Goal: Information Seeking & Learning: Learn about a topic

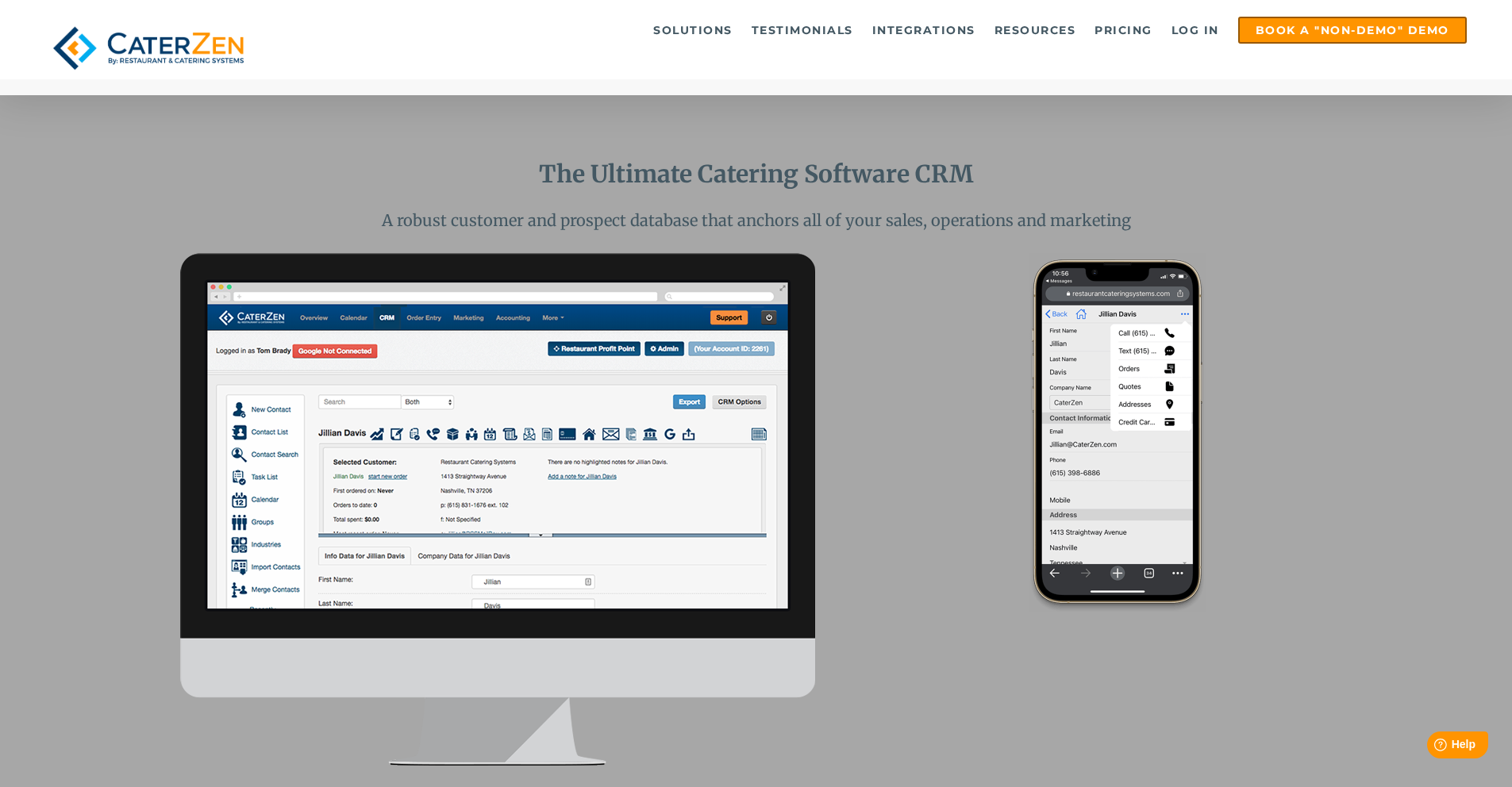
scroll to position [1200, 0]
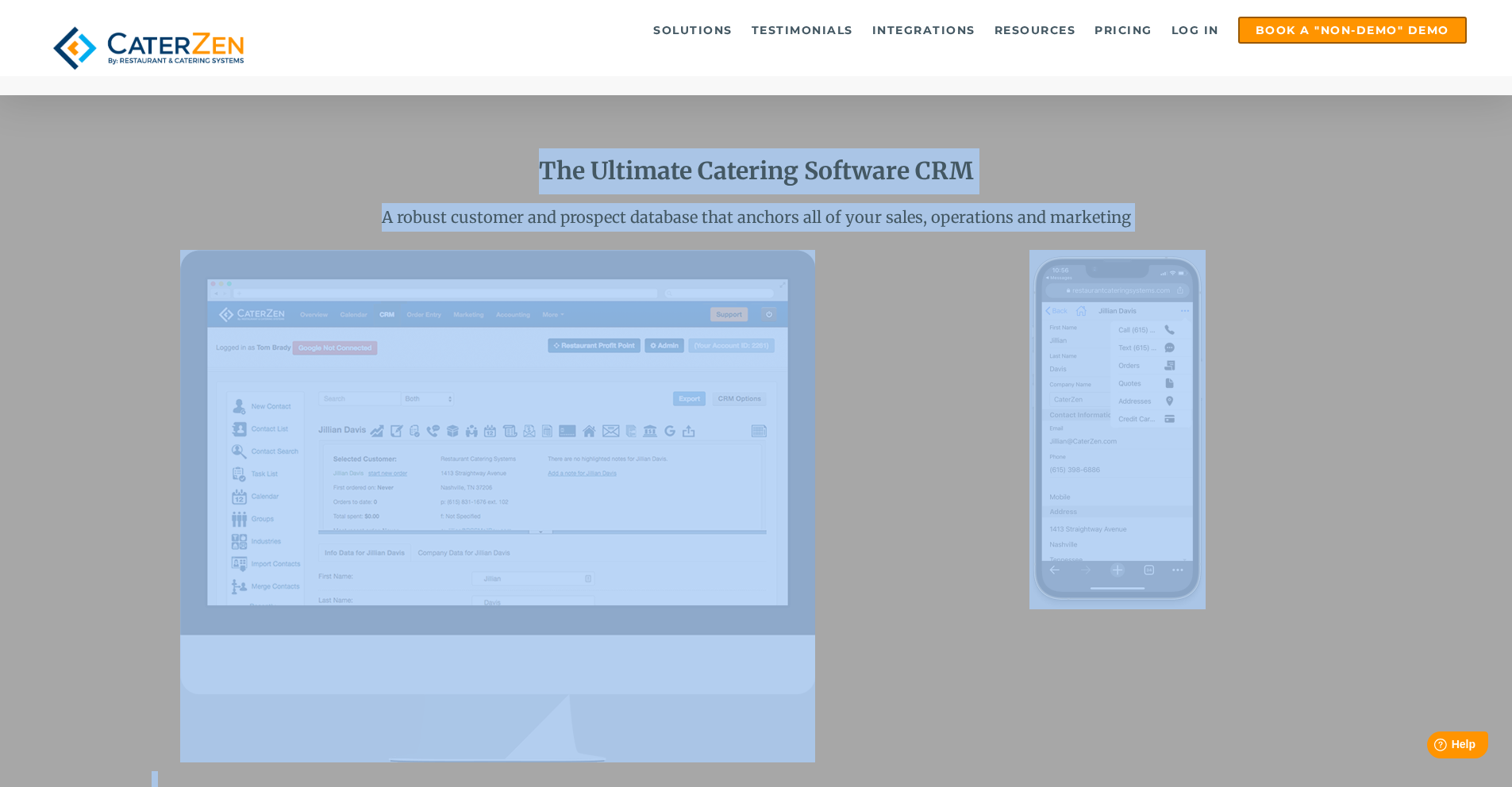
drag, startPoint x: 446, startPoint y: 152, endPoint x: 1242, endPoint y: 363, distance: 823.5
click at [1245, 418] on div "The Ultimate Catering Software CRM A robust customer and prospect database that…" at bounding box center [756, 533] width 1512 height 913
click at [899, 203] on p "A robust customer and prospect database that anchors all of your sales, operati…" at bounding box center [756, 217] width 1210 height 28
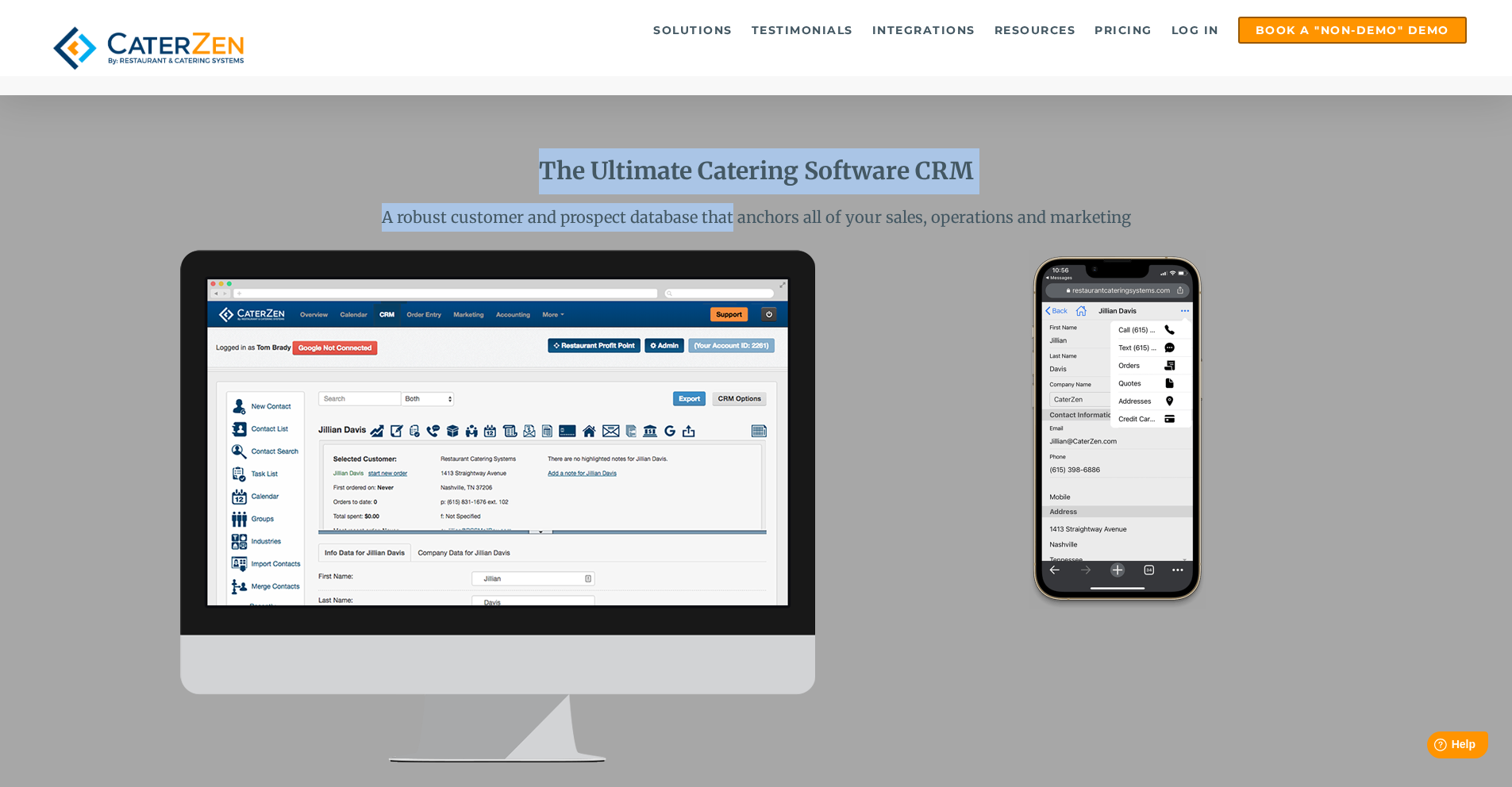
drag, startPoint x: 542, startPoint y: 173, endPoint x: 734, endPoint y: 209, distance: 195.3
click at [734, 209] on span "The Ultimate Catering Software CRM A robust customer and prospect database that…" at bounding box center [756, 190] width 1210 height 83
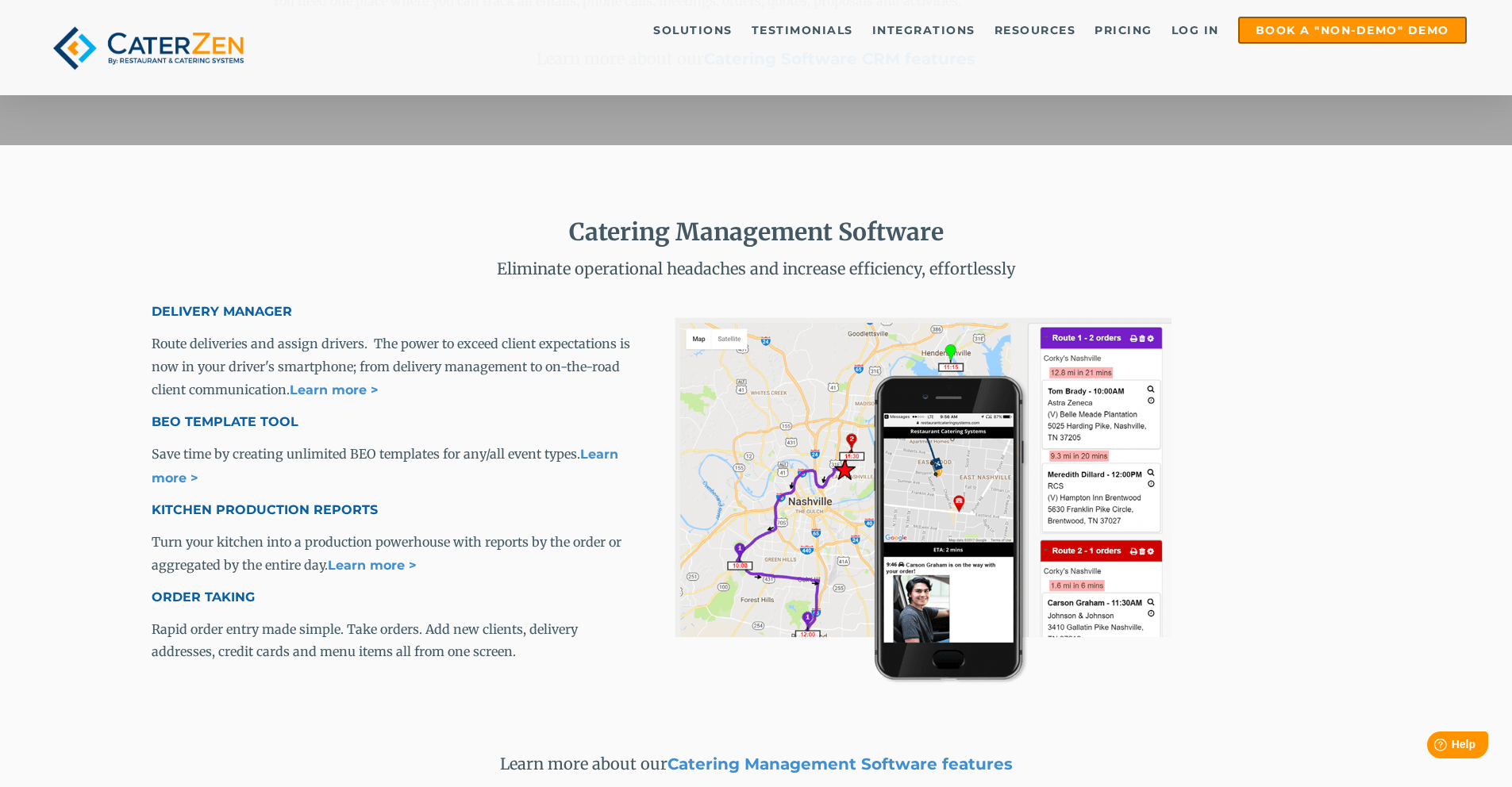
scroll to position [2075, 0]
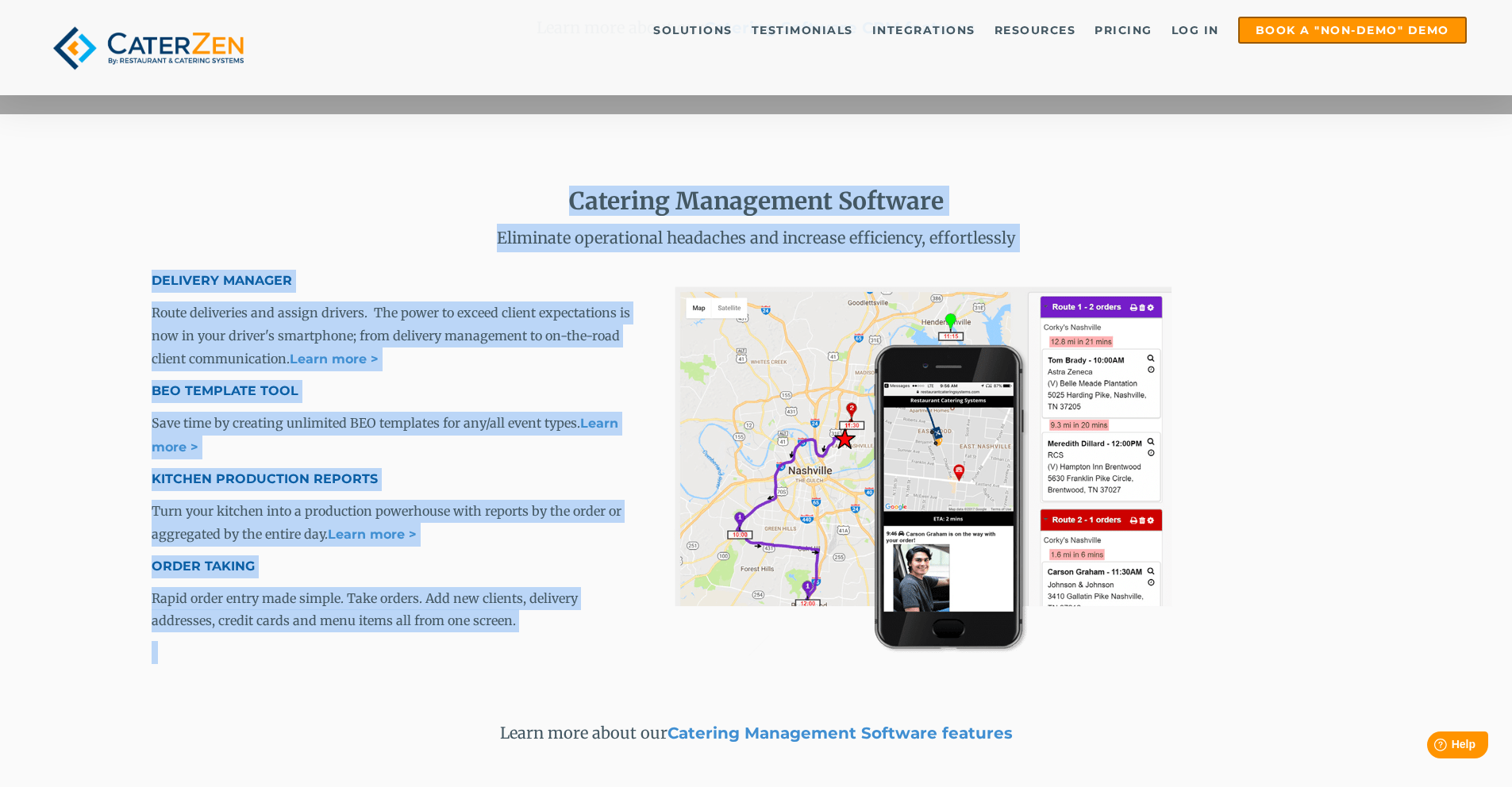
drag, startPoint x: 432, startPoint y: 212, endPoint x: 826, endPoint y: 503, distance: 489.8
click at [829, 514] on div "Catering Management Software Eliminate operational headaches and increase effic…" at bounding box center [756, 466] width 1512 height 706
click at [578, 627] on p "Rapid order entry made simple. Take orders. Add new clients, delivery addresses…" at bounding box center [394, 610] width 486 height 46
drag, startPoint x: 585, startPoint y: 638, endPoint x: 616, endPoint y: 130, distance: 508.9
click at [616, 130] on div "Catering Management Software Eliminate operational headaches and increase effic…" at bounding box center [756, 466] width 1512 height 706
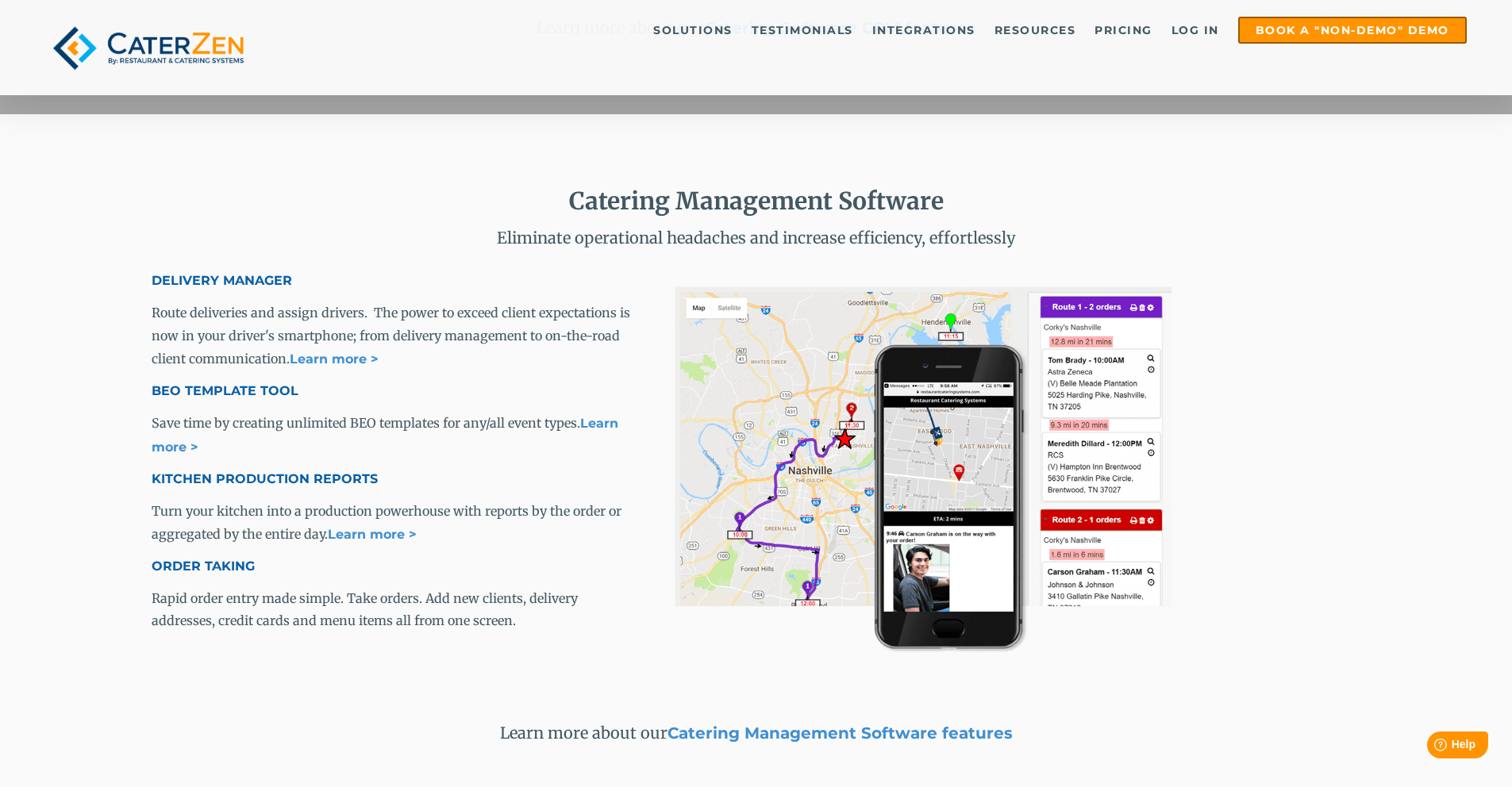
click at [349, 230] on p "Eliminate operational headaches and increase efficiency, effortlessly" at bounding box center [756, 238] width 1210 height 28
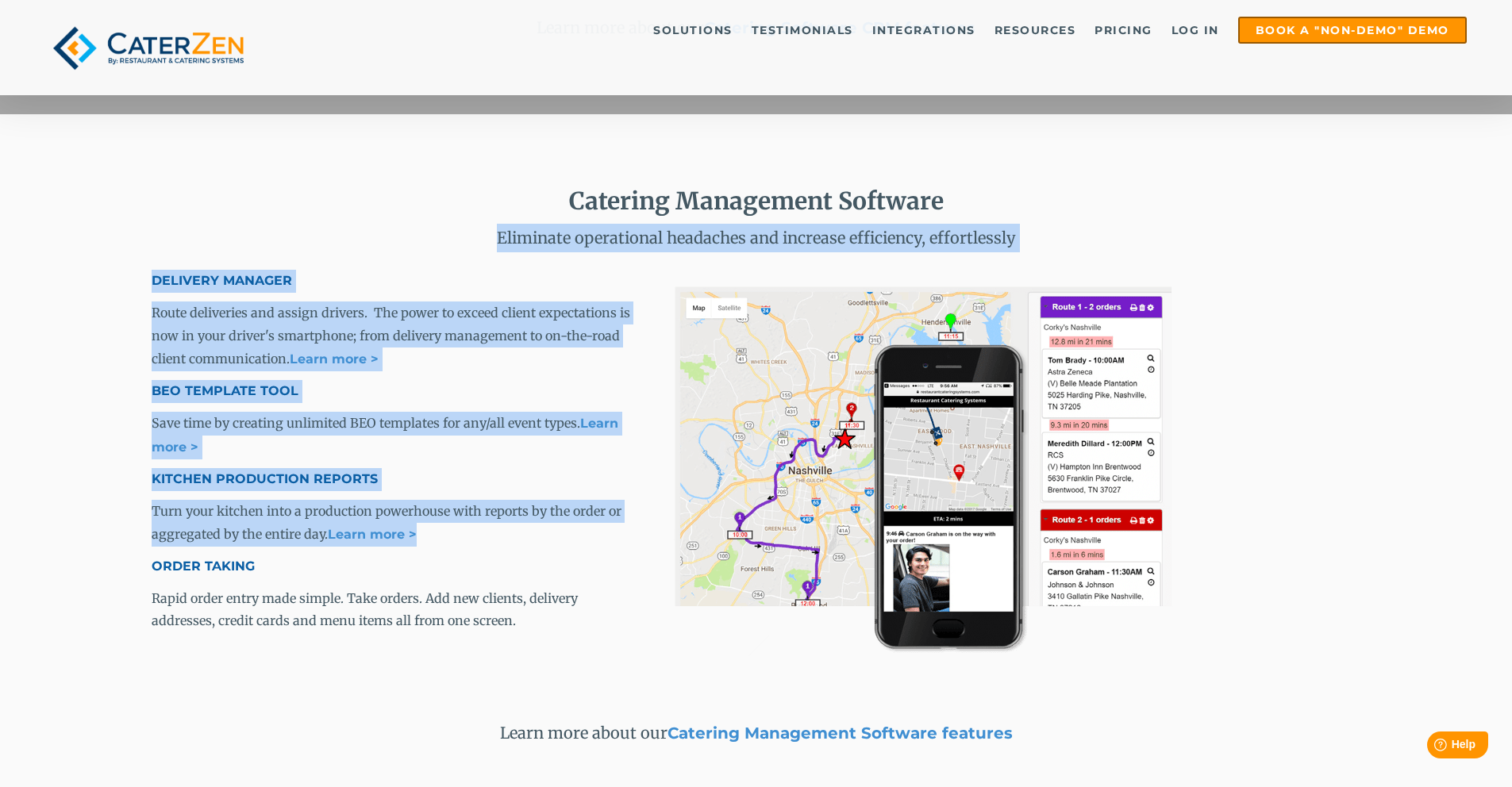
drag, startPoint x: 350, startPoint y: 223, endPoint x: 499, endPoint y: 460, distance: 279.9
click at [521, 536] on div "Catering Management Software Eliminate operational headaches and increase effic…" at bounding box center [756, 466] width 1512 height 706
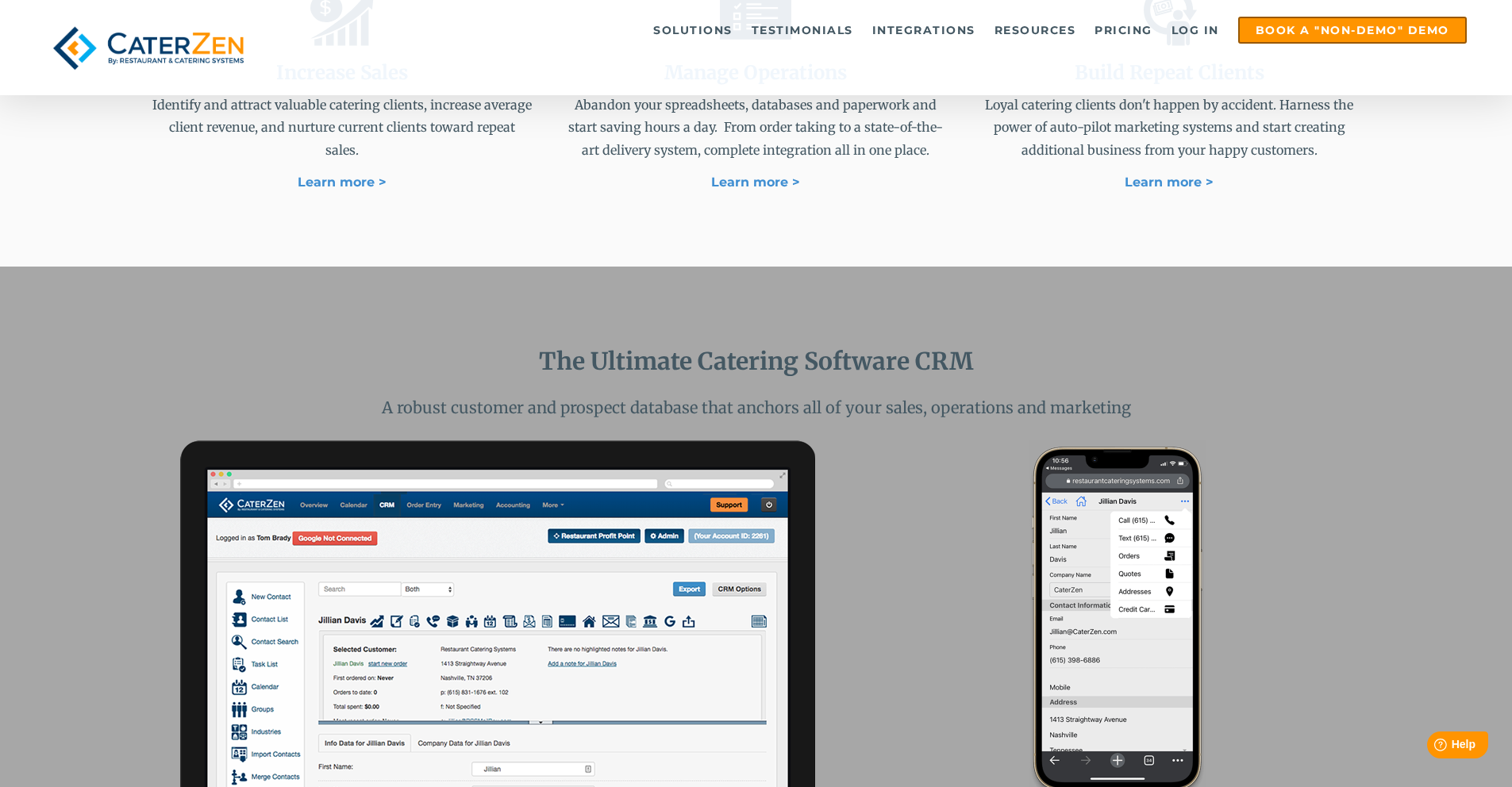
scroll to position [0, 0]
